Goal: Task Accomplishment & Management: Complete application form

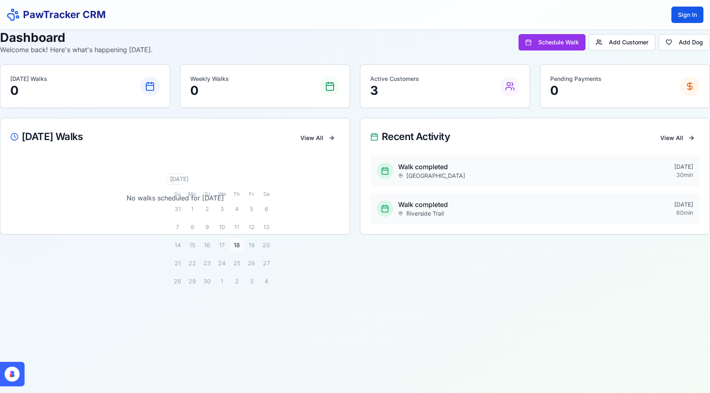
click at [223, 28] on header "PawTracker CRM Sign In" at bounding box center [355, 15] width 710 height 30
click at [18, 374] on icon at bounding box center [12, 374] width 15 height 15
click at [106, 21] on header "PawTracker CRM Sign In" at bounding box center [355, 15] width 710 height 30
click at [168, 41] on div "Dashboard Welcome back! Here's what's happening [DATE]. Schedule Walk Add Custo…" at bounding box center [355, 42] width 710 height 25
click at [74, 48] on p "Welcome back! Here's what's happening [DATE]." at bounding box center [76, 50] width 153 height 10
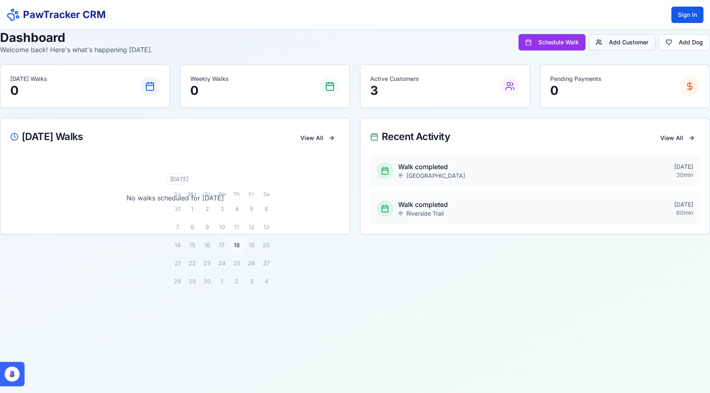
click at [628, 44] on button "Add Customer" at bounding box center [622, 42] width 67 height 16
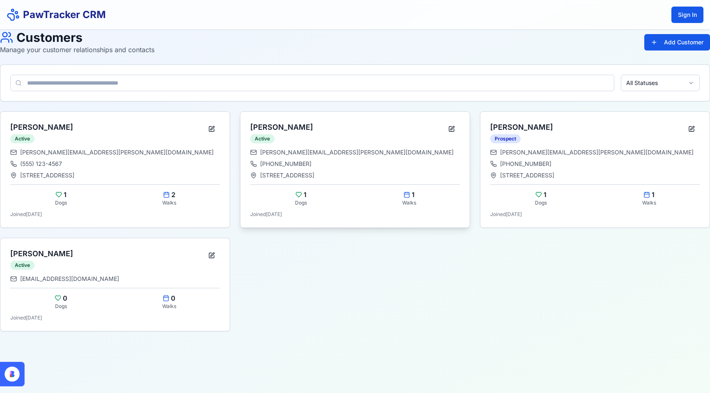
click at [371, 174] on div "456 Maple Avenue, Springfield" at bounding box center [355, 175] width 210 height 8
click at [452, 128] on button at bounding box center [451, 129] width 16 height 15
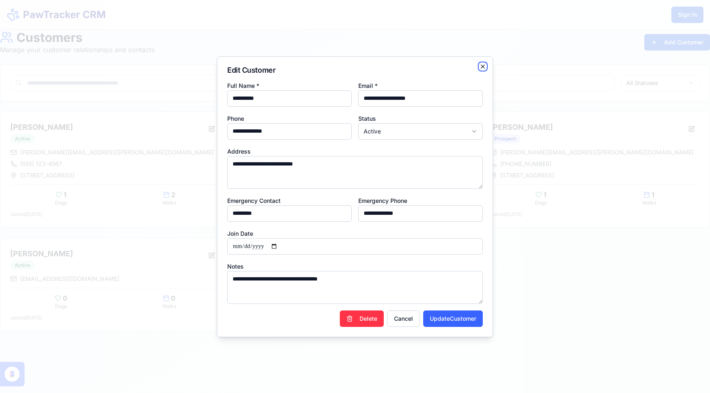
click at [483, 65] on icon "button" at bounding box center [483, 66] width 7 height 7
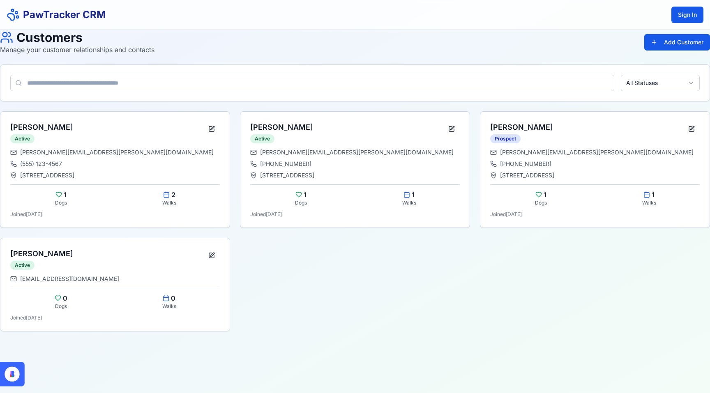
click at [12, 15] on icon at bounding box center [13, 14] width 13 height 13
click at [9, 18] on icon at bounding box center [13, 14] width 13 height 13
click at [9, 24] on header "PawTracker CRM Sign In" at bounding box center [355, 15] width 710 height 30
click at [14, 34] on h1 "Customers" at bounding box center [77, 37] width 154 height 15
click at [685, 21] on button "Sign In" at bounding box center [687, 15] width 32 height 16
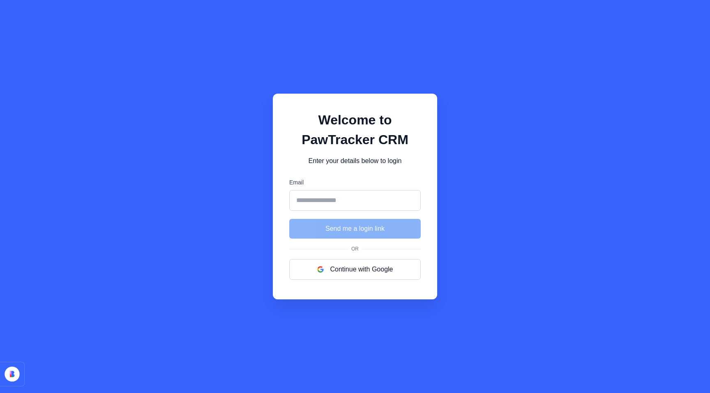
click at [338, 210] on input "Email" at bounding box center [354, 200] width 131 height 21
click at [318, 202] on input "Email" at bounding box center [354, 200] width 131 height 21
click at [330, 194] on input "Email" at bounding box center [354, 200] width 131 height 21
click at [344, 162] on p "Enter your details below to login" at bounding box center [354, 161] width 131 height 10
